Goal: Task Accomplishment & Management: Use online tool/utility

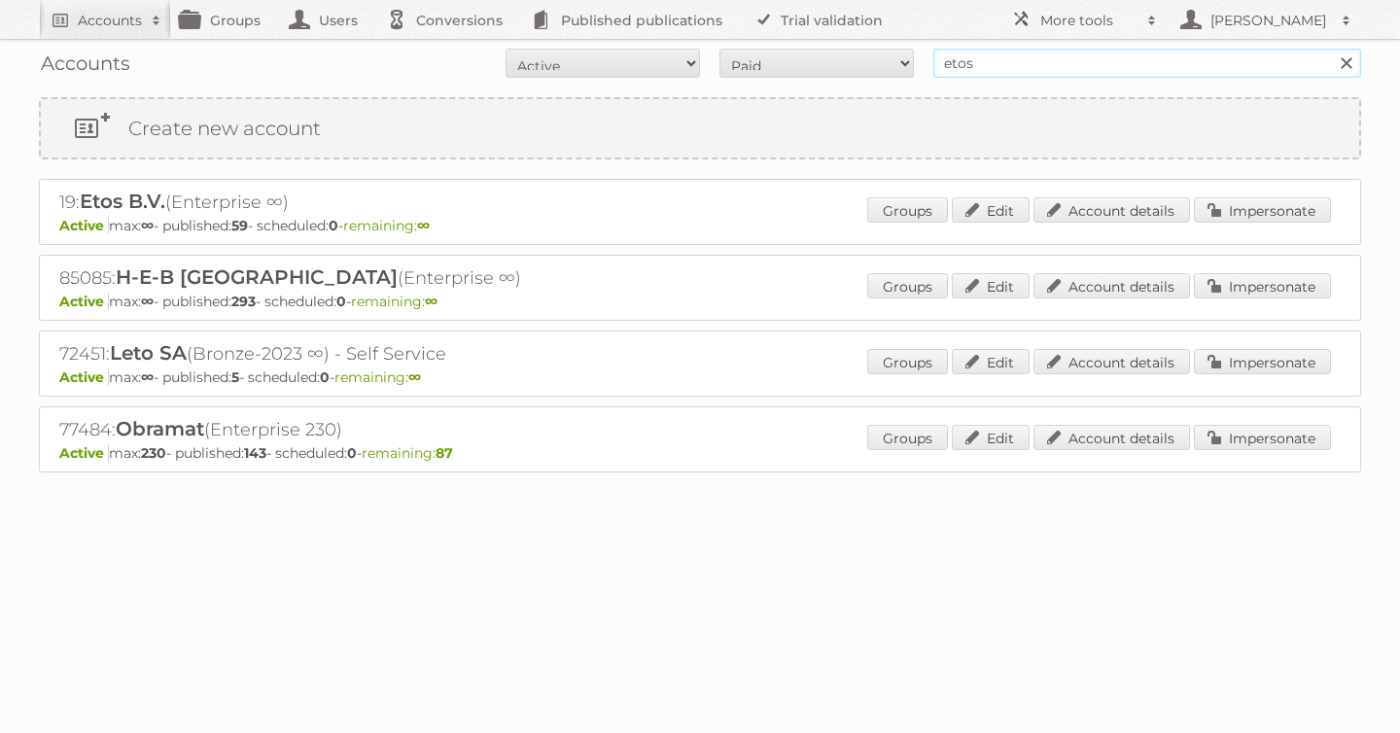
click at [971, 67] on input "etos" at bounding box center [1147, 63] width 428 height 29
type input "as [PERSON_NAME]"
click at [1331, 49] on input "Search" at bounding box center [1345, 63] width 29 height 29
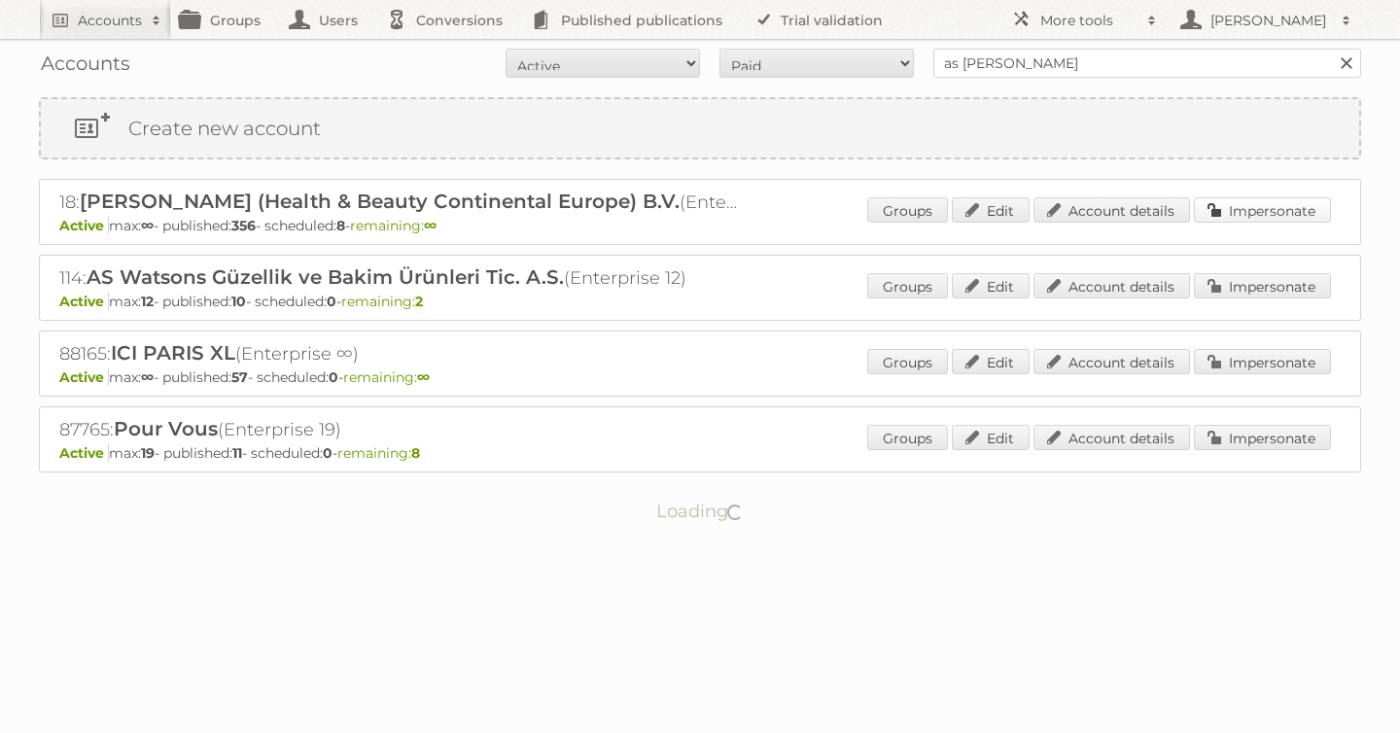
click at [1281, 204] on link "Impersonate" at bounding box center [1262, 209] width 137 height 25
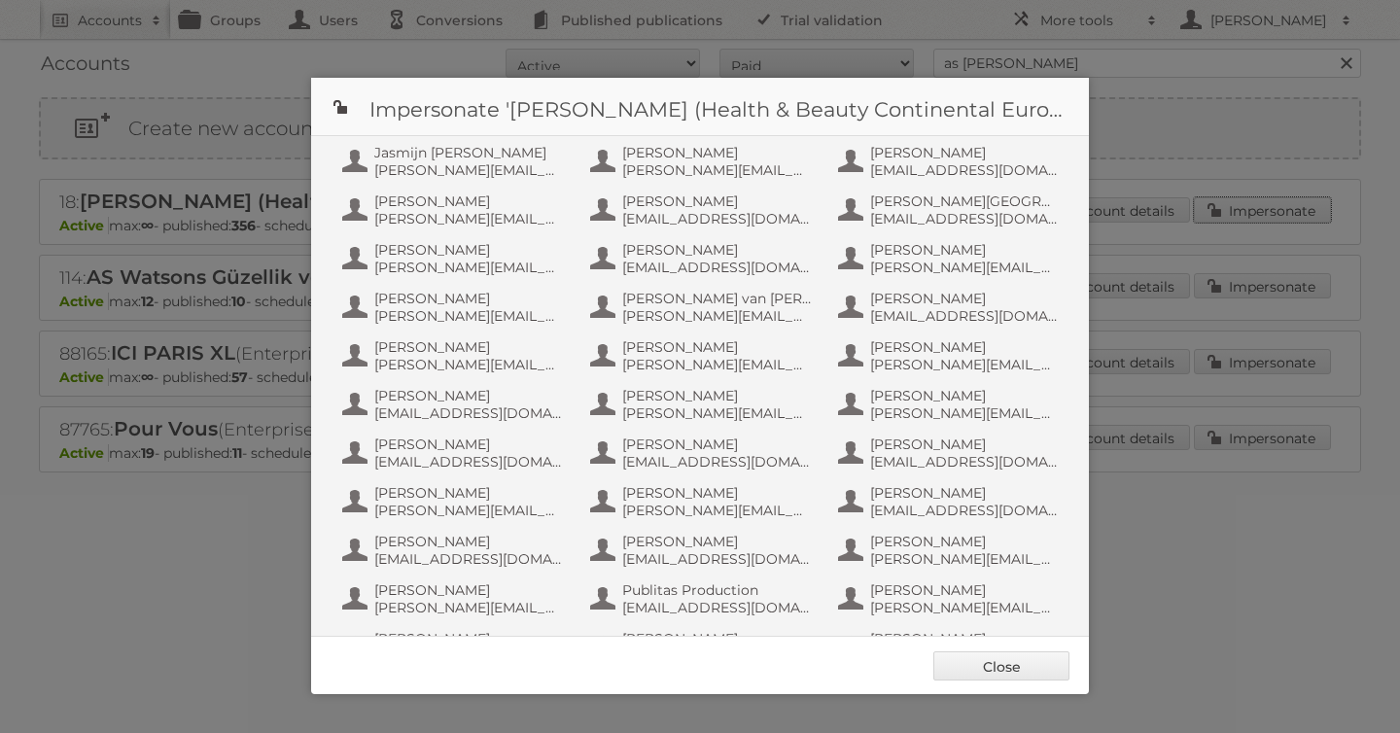
scroll to position [1264, 0]
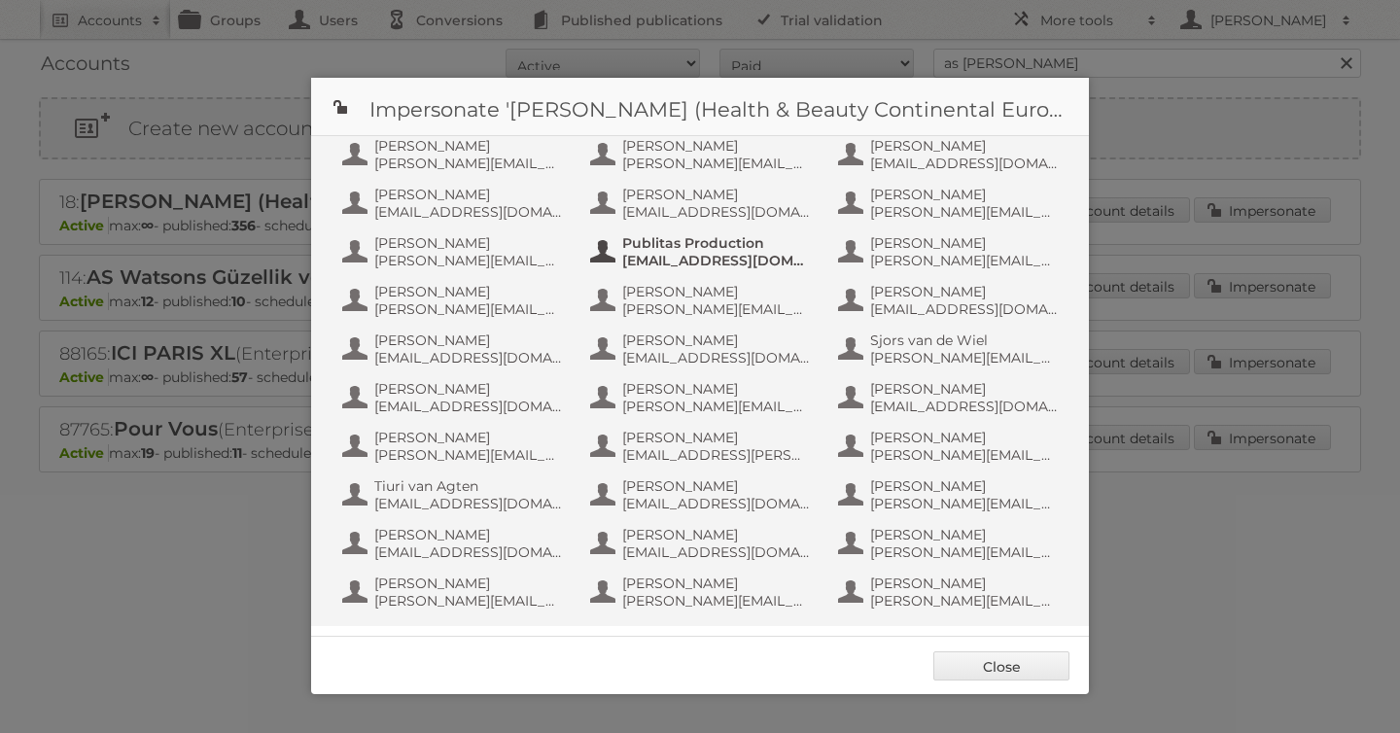
click at [713, 241] on span "Publitas Production" at bounding box center [716, 243] width 189 height 18
